Goal: Task Accomplishment & Management: Manage account settings

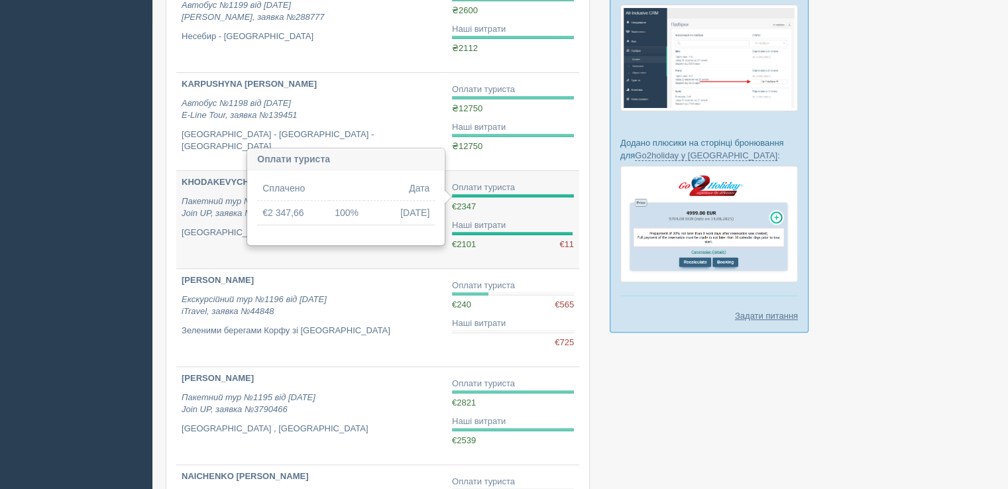
scroll to position [796, 0]
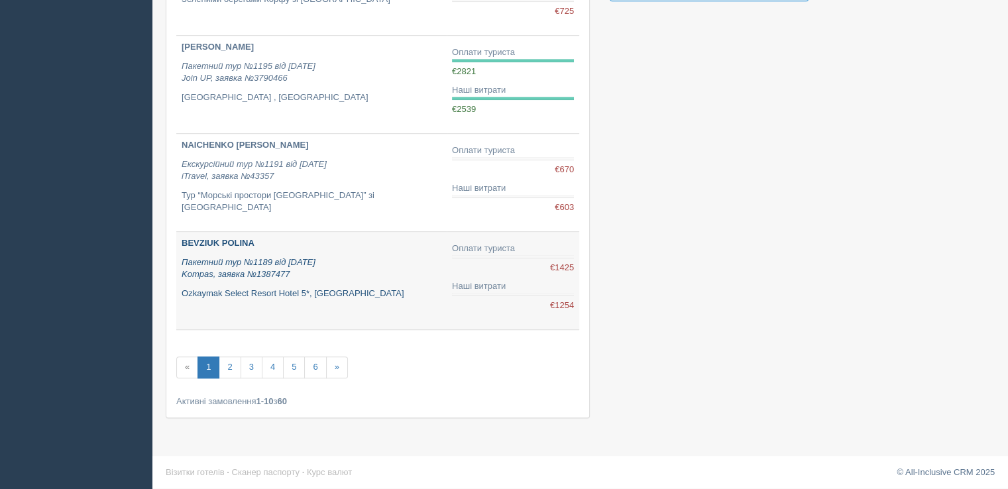
click at [244, 257] on icon "Пакетний тур №1189 від [DATE] Kompas, заявка №1387477" at bounding box center [249, 268] width 134 height 23
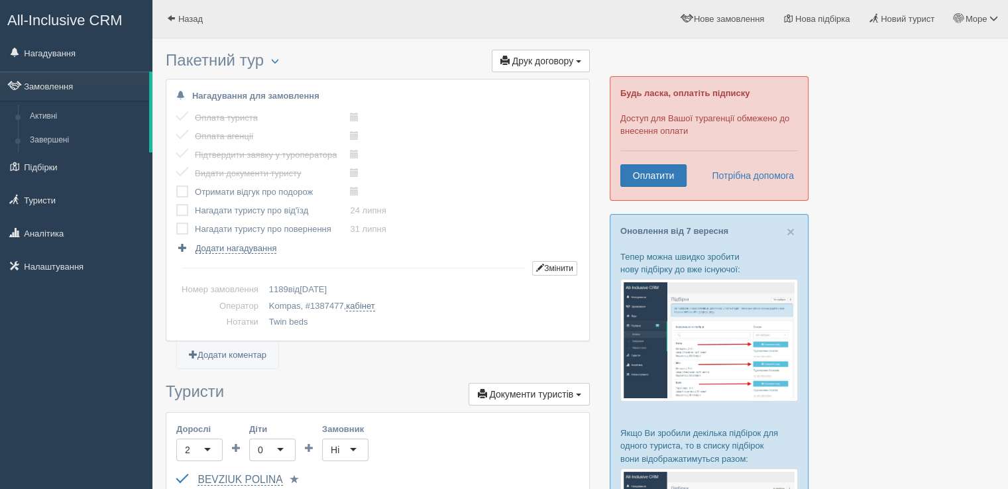
click at [189, 187] on td at bounding box center [185, 192] width 19 height 19
click at [188, 189] on td at bounding box center [185, 192] width 19 height 19
click at [176, 186] on label at bounding box center [176, 186] width 0 height 0
click at [0, 0] on input "checkbox" at bounding box center [0, 0] width 0 height 0
click at [176, 204] on label at bounding box center [176, 204] width 0 height 0
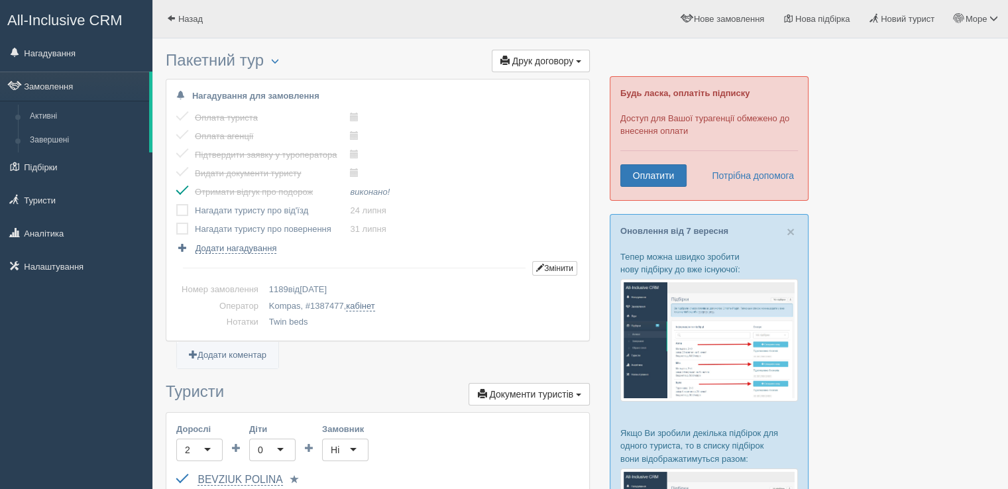
click at [0, 0] on input "checkbox" at bounding box center [0, 0] width 0 height 0
click at [176, 223] on label at bounding box center [176, 223] width 0 height 0
click at [0, 0] on input "checkbox" at bounding box center [0, 0] width 0 height 0
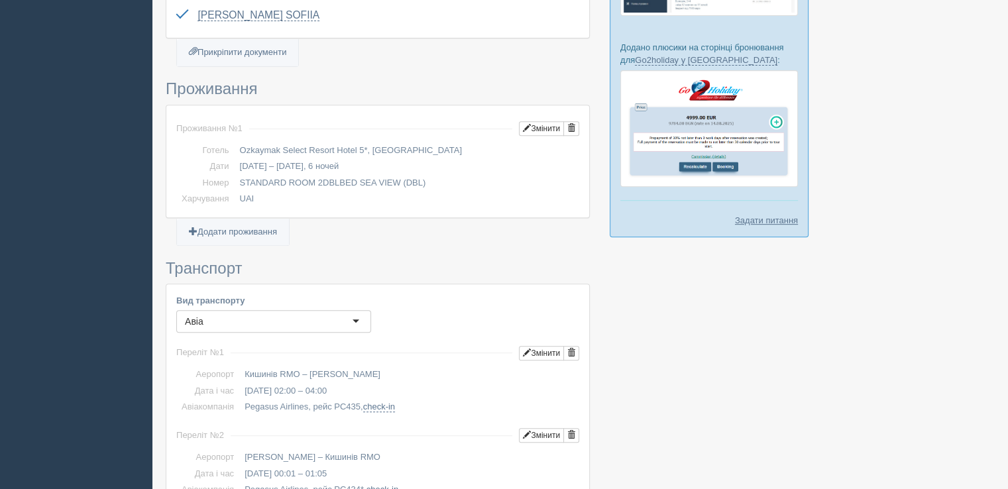
scroll to position [796, 0]
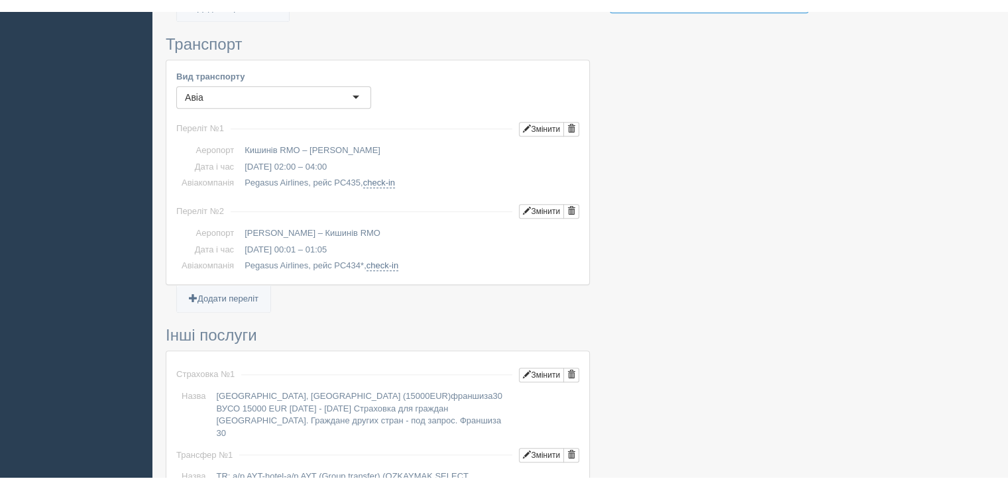
scroll to position [796, 0]
